Goal: Task Accomplishment & Management: Use online tool/utility

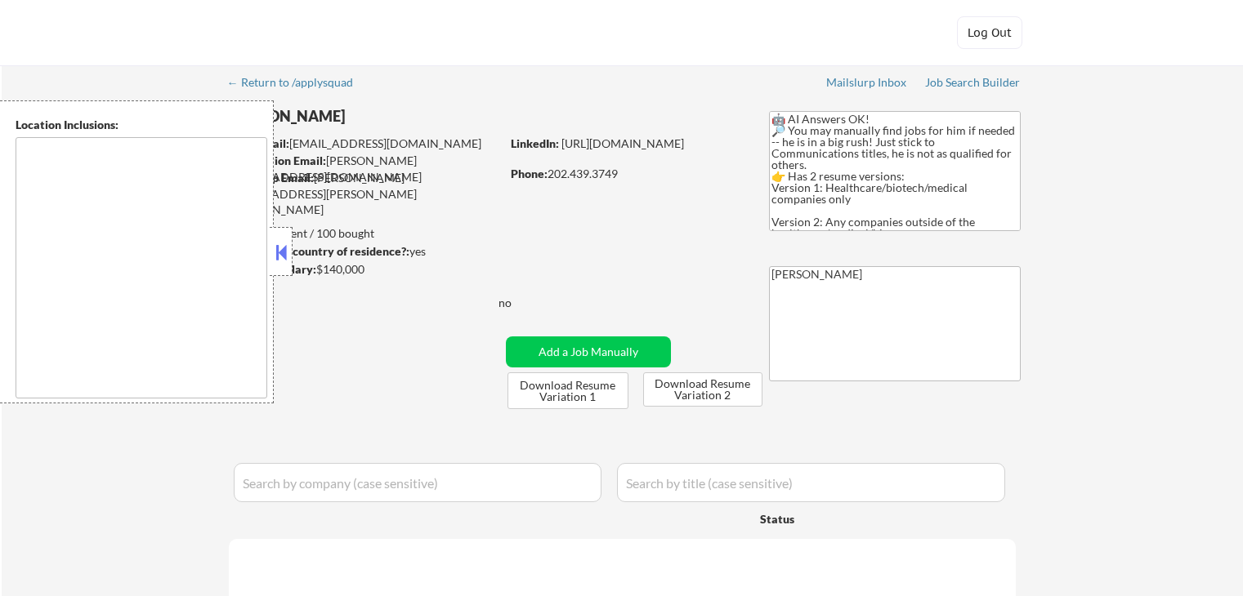
type textarea "[GEOGRAPHIC_DATA], [GEOGRAPHIC_DATA] [GEOGRAPHIC_DATA], [GEOGRAPHIC_DATA] [GEOG…"
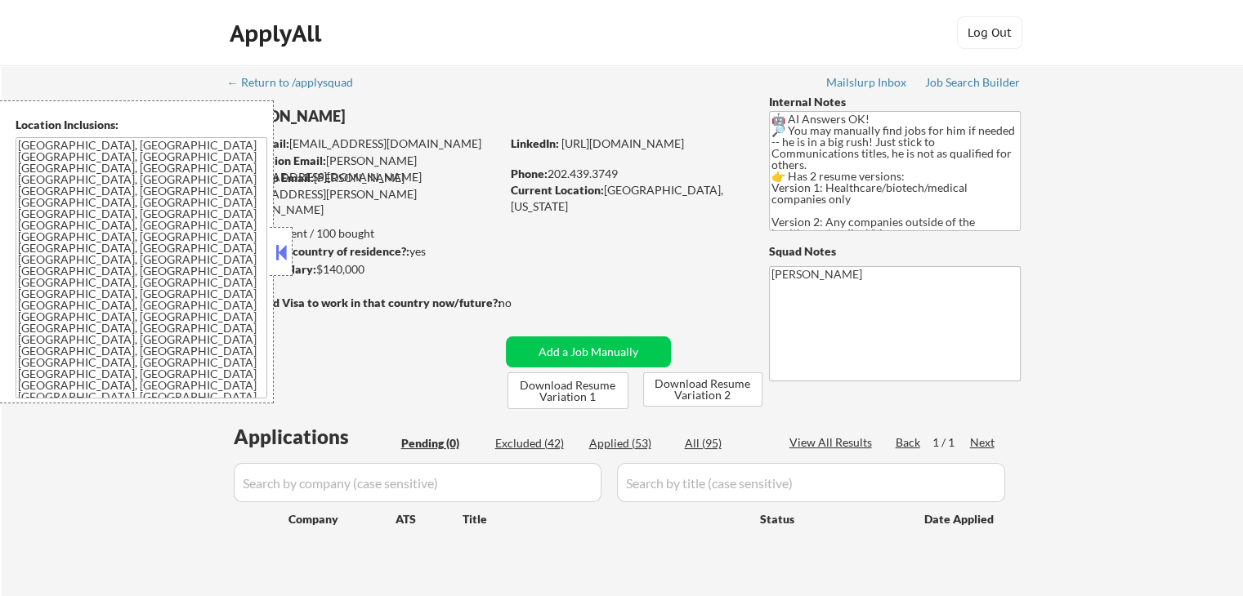
click at [278, 254] on button at bounding box center [281, 252] width 18 height 25
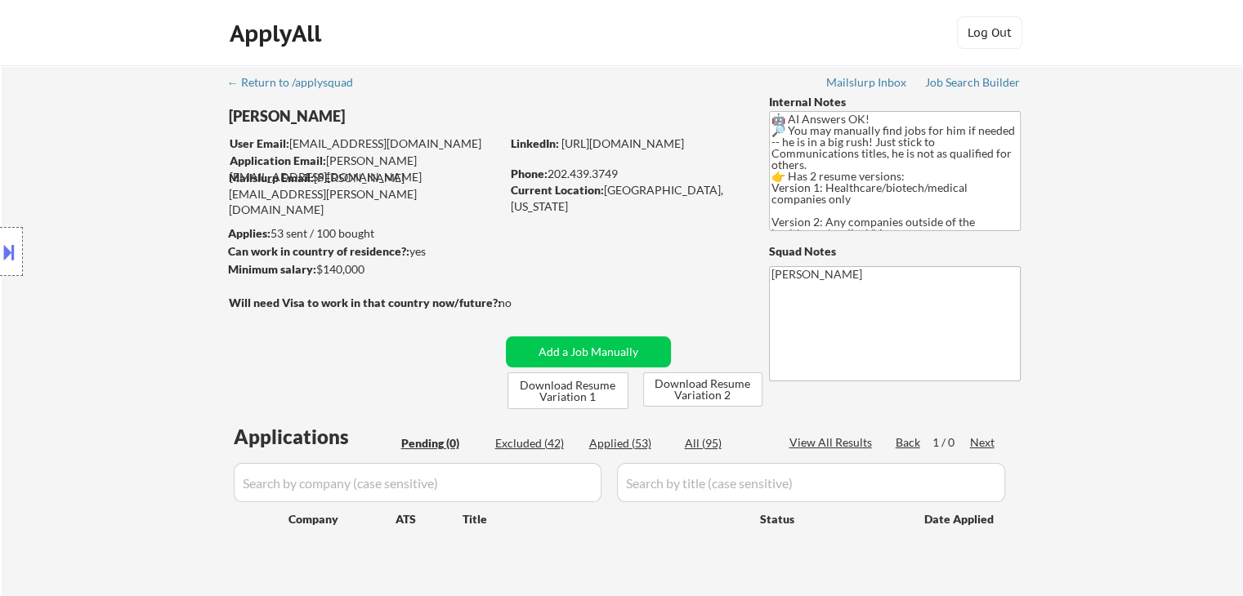
click at [918, 203] on textarea "🤖 AI Answers OK! 🔎 You may manually find jobs for him if needed -- he is in a b…" at bounding box center [895, 171] width 252 height 120
drag, startPoint x: 859, startPoint y: 205, endPoint x: 941, endPoint y: 179, distance: 86.6
click at [755, 172] on div "← Return to /applysquad Mailslurp Inbox Job Search Builder [PERSON_NAME] User E…" at bounding box center [622, 331] width 815 height 532
click at [1160, 253] on div "← Return to /applysquad Mailslurp Inbox Job Search Builder [PERSON_NAME] User E…" at bounding box center [622, 337] width 1241 height 545
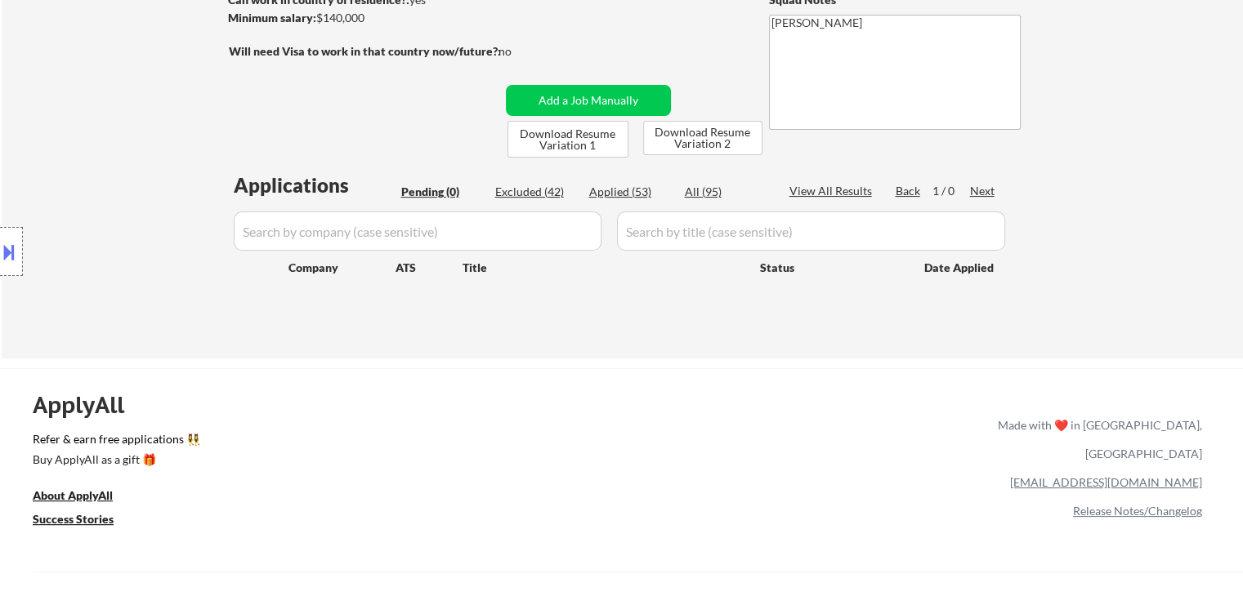
scroll to position [163, 0]
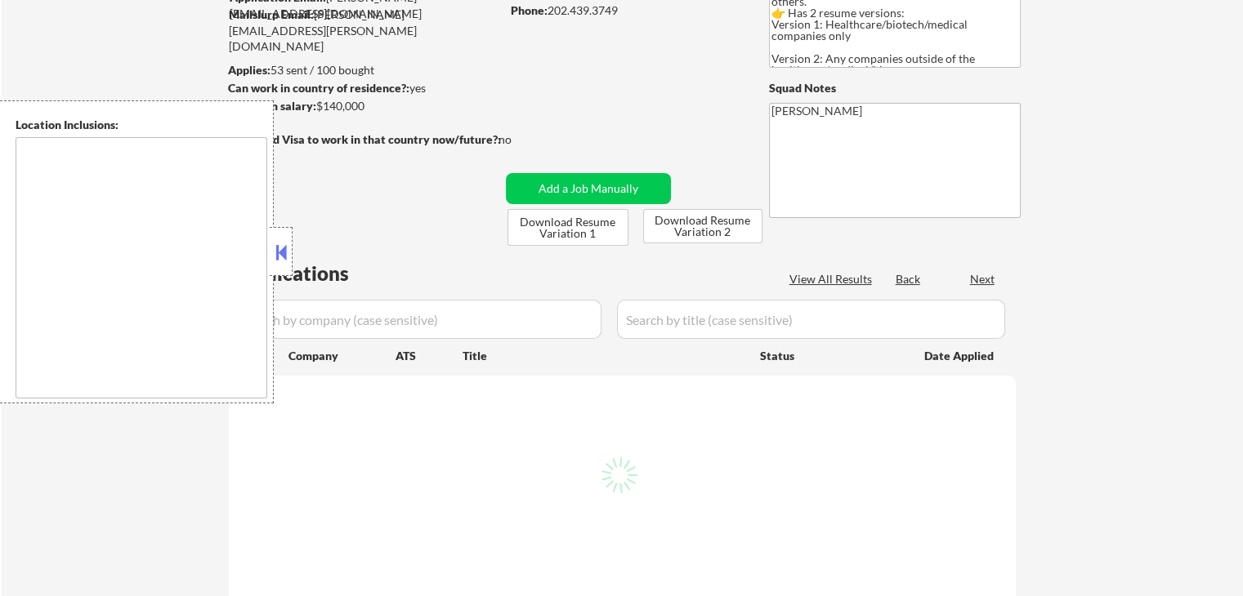
click at [282, 252] on button at bounding box center [281, 252] width 18 height 25
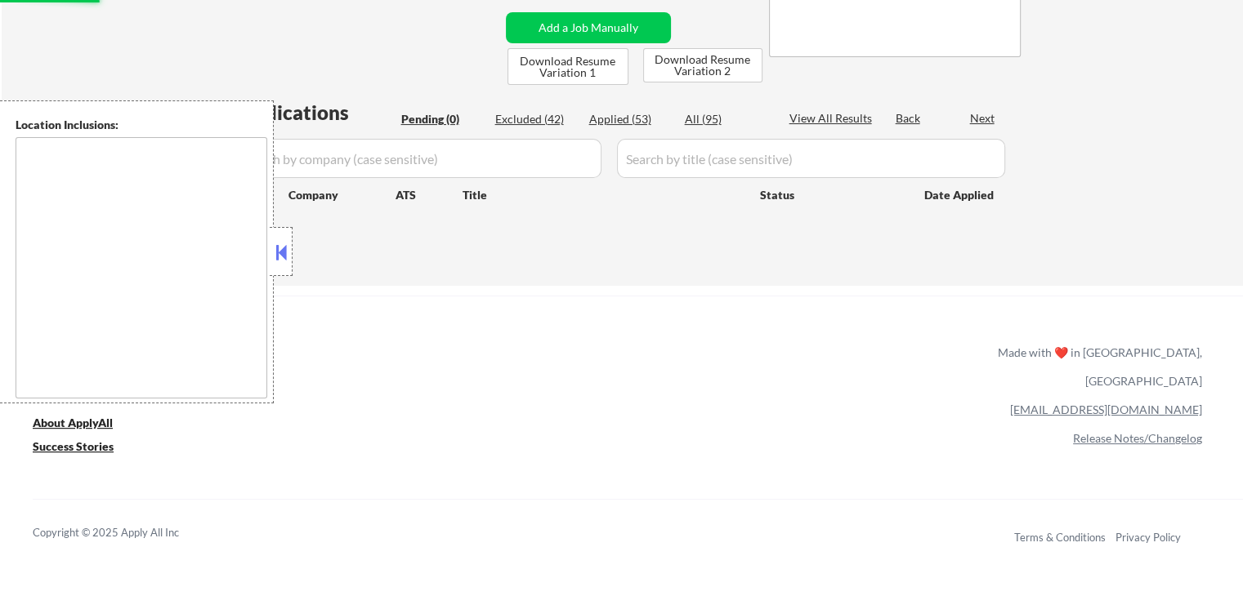
scroll to position [327, 0]
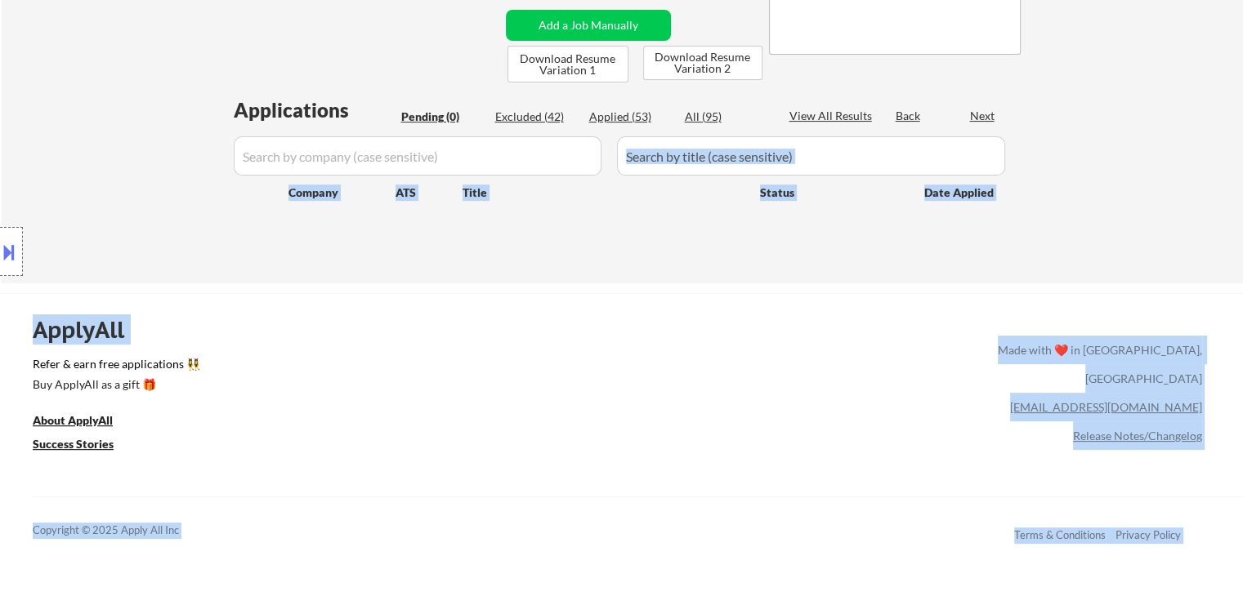
drag, startPoint x: 788, startPoint y: 148, endPoint x: 966, endPoint y: 160, distance: 178.5
click at [900, 249] on div "Applications Pending (0) Excluded (42) Applied (53) All (95) View All Results B…" at bounding box center [622, 174] width 787 height 156
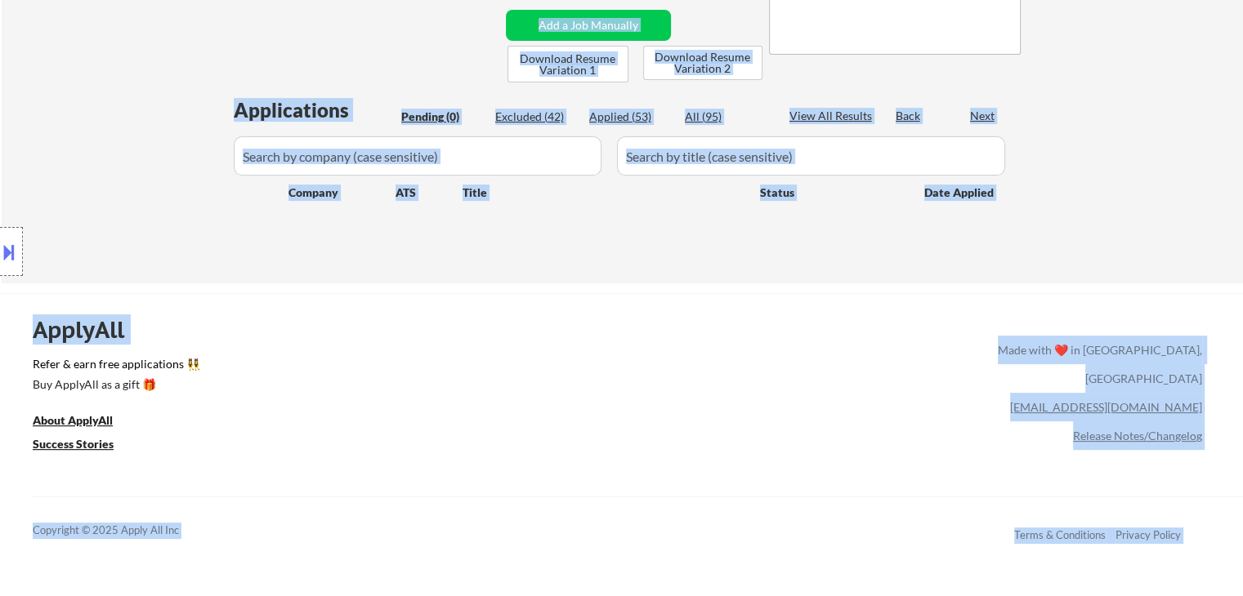
drag, startPoint x: 1113, startPoint y: 258, endPoint x: 0, endPoint y: 261, distance: 1112.8
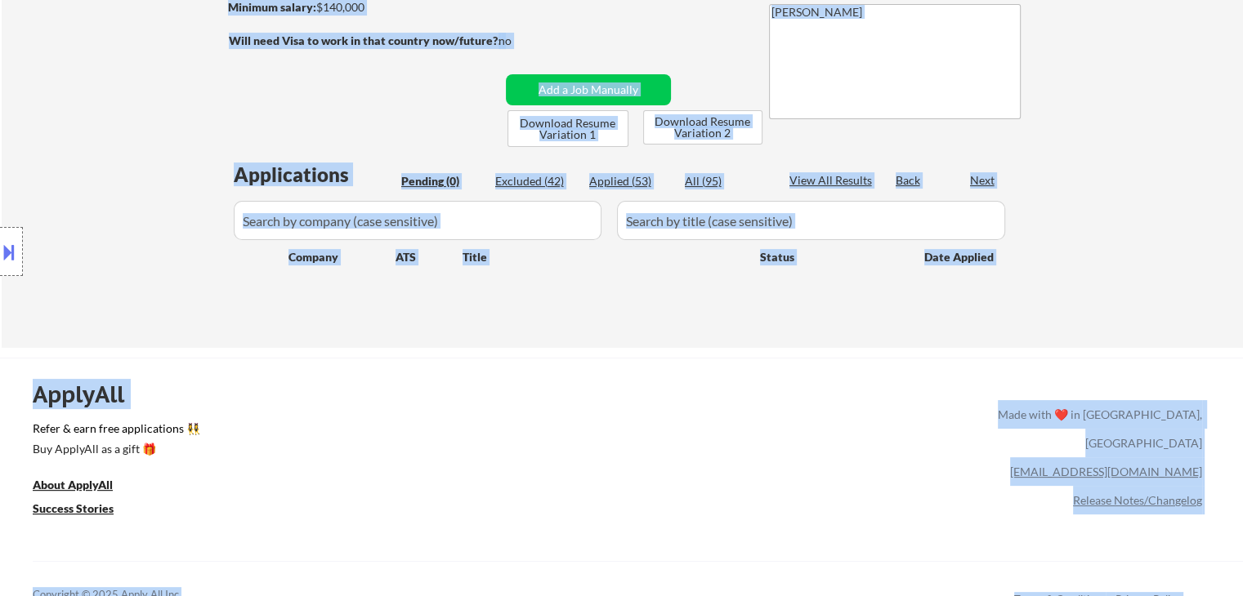
scroll to position [82, 0]
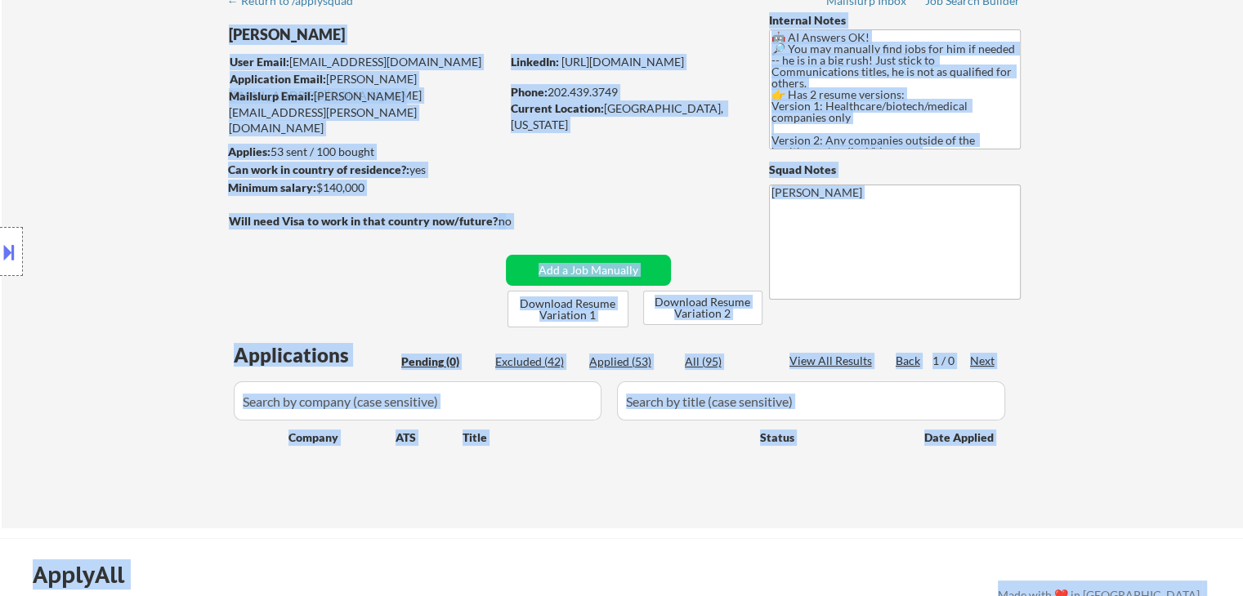
click at [171, 261] on div "Location Inclusions: [GEOGRAPHIC_DATA], [GEOGRAPHIC_DATA] [GEOGRAPHIC_DATA], [G…" at bounding box center [146, 251] width 293 height 303
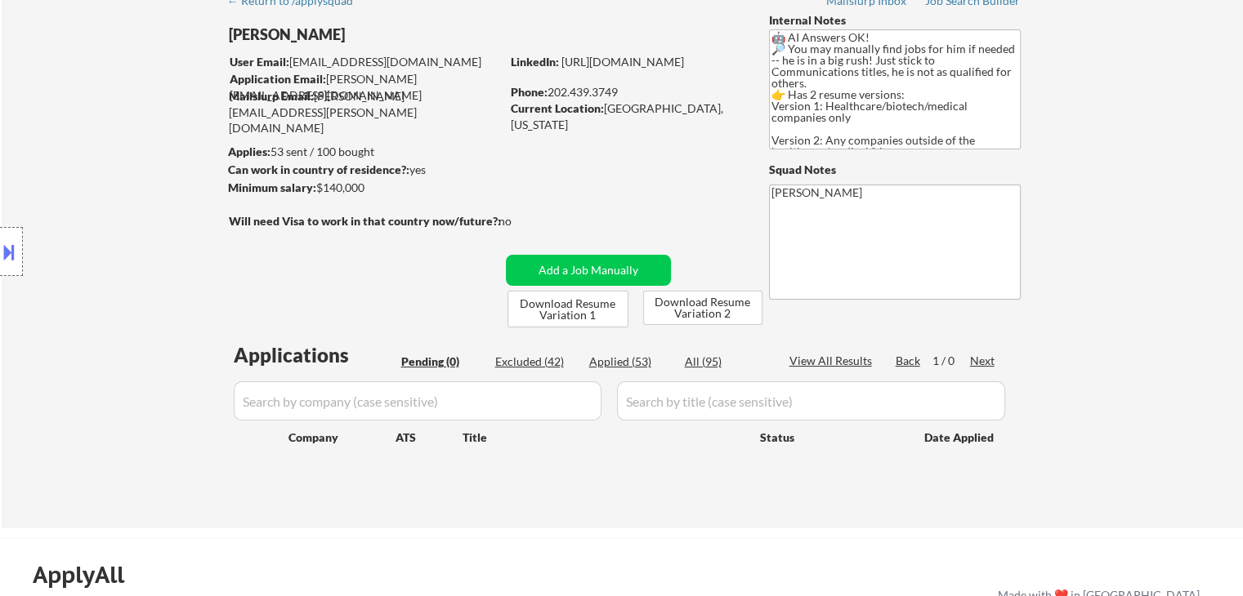
click at [91, 216] on div "Location Inclusions: Addison, TX Richardson, TX Carrollton, TX Plano, TX Farmer…" at bounding box center [146, 251] width 293 height 303
click at [92, 214] on div "Location Inclusions: Addison, TX Richardson, TX Carrollton, TX Plano, TX Farmer…" at bounding box center [146, 251] width 293 height 303
click at [111, 172] on div "Location Inclusions: Addison, TX Richardson, TX Carrollton, TX Plano, TX Farmer…" at bounding box center [146, 251] width 293 height 303
click at [38, 118] on div "Location Inclusions: Addison, TX Richardson, TX Carrollton, TX Plano, TX Farmer…" at bounding box center [146, 251] width 293 height 303
